Goal: Complete application form

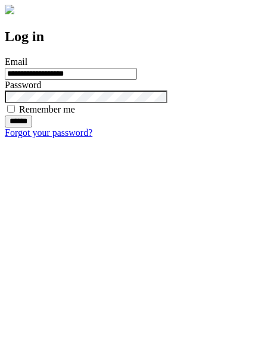
type input "**********"
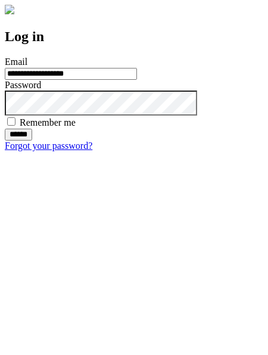
click at [32, 140] on input "******" at bounding box center [18, 135] width 27 height 12
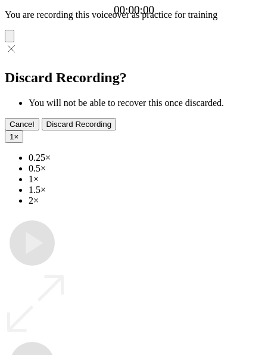
type input "**********"
